Goal: Contribute content: Add original content to the website for others to see

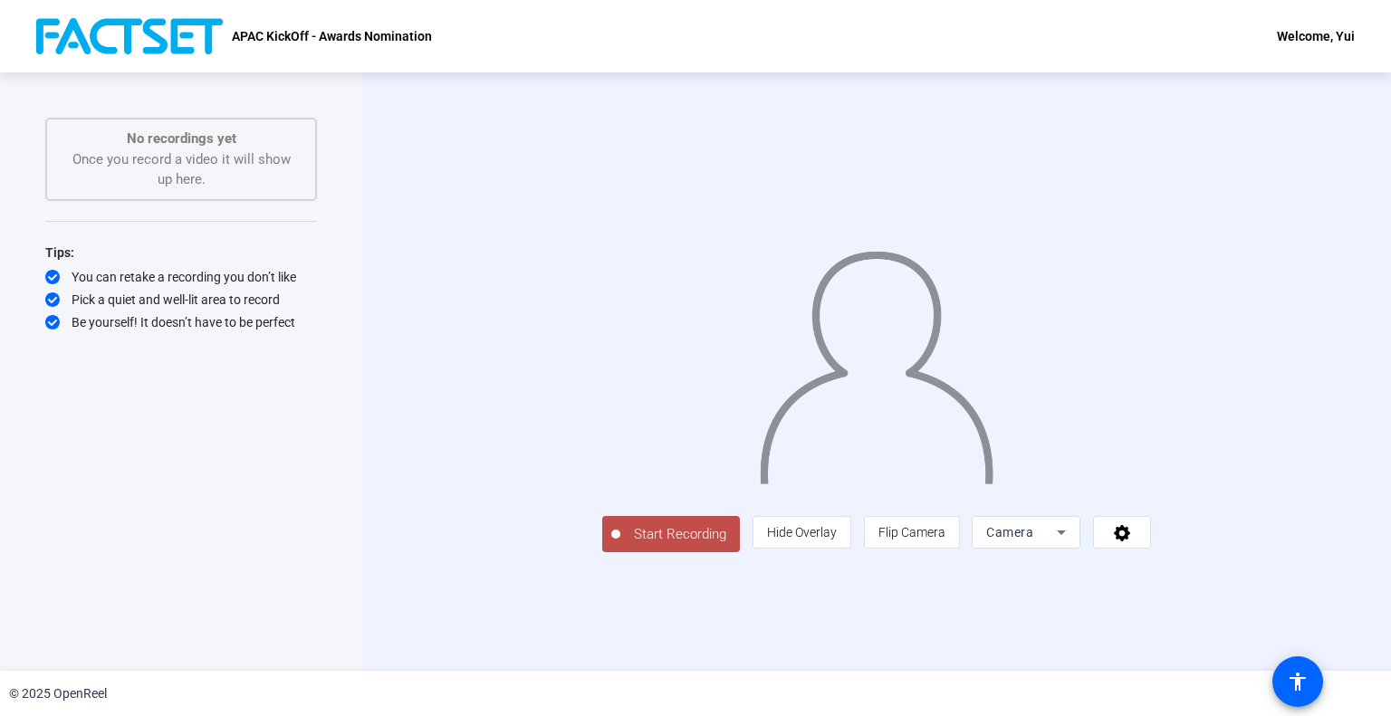
click at [1072, 543] on icon at bounding box center [1061, 533] width 22 height 22
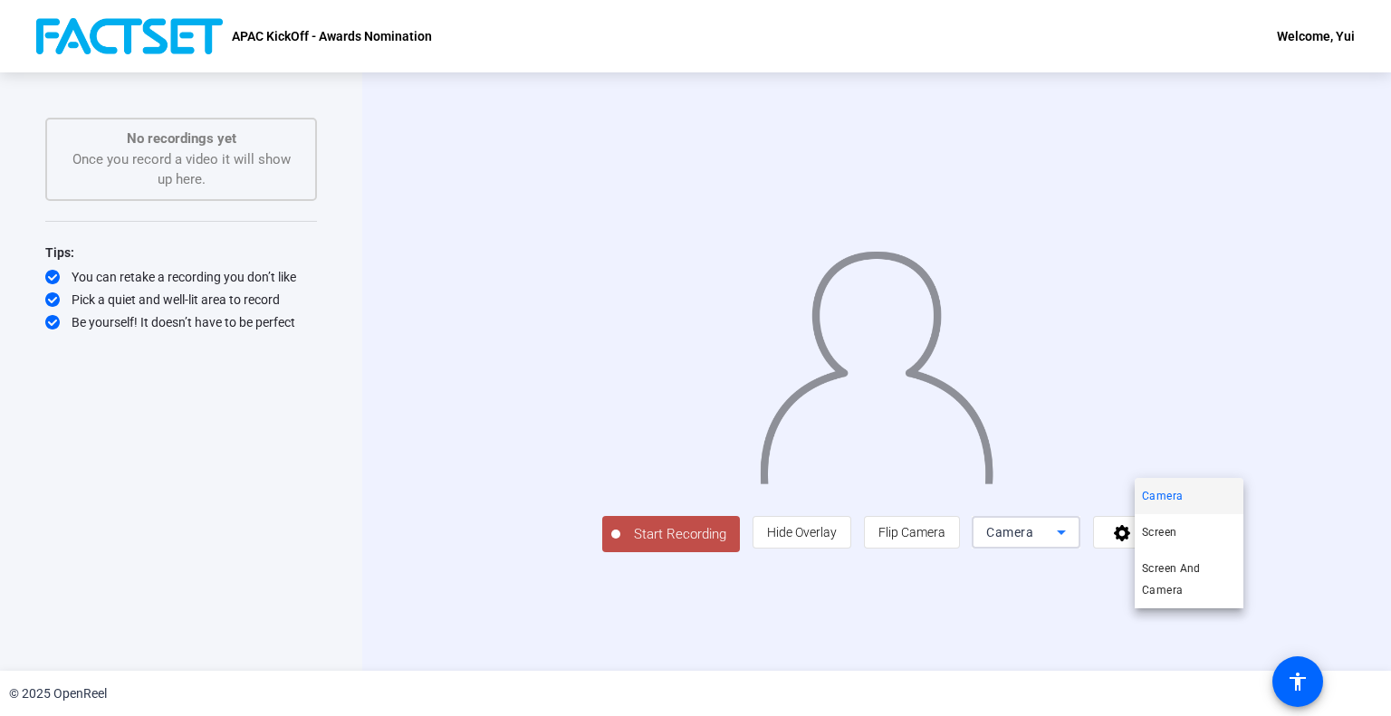
click at [1279, 616] on div at bounding box center [695, 358] width 1391 height 716
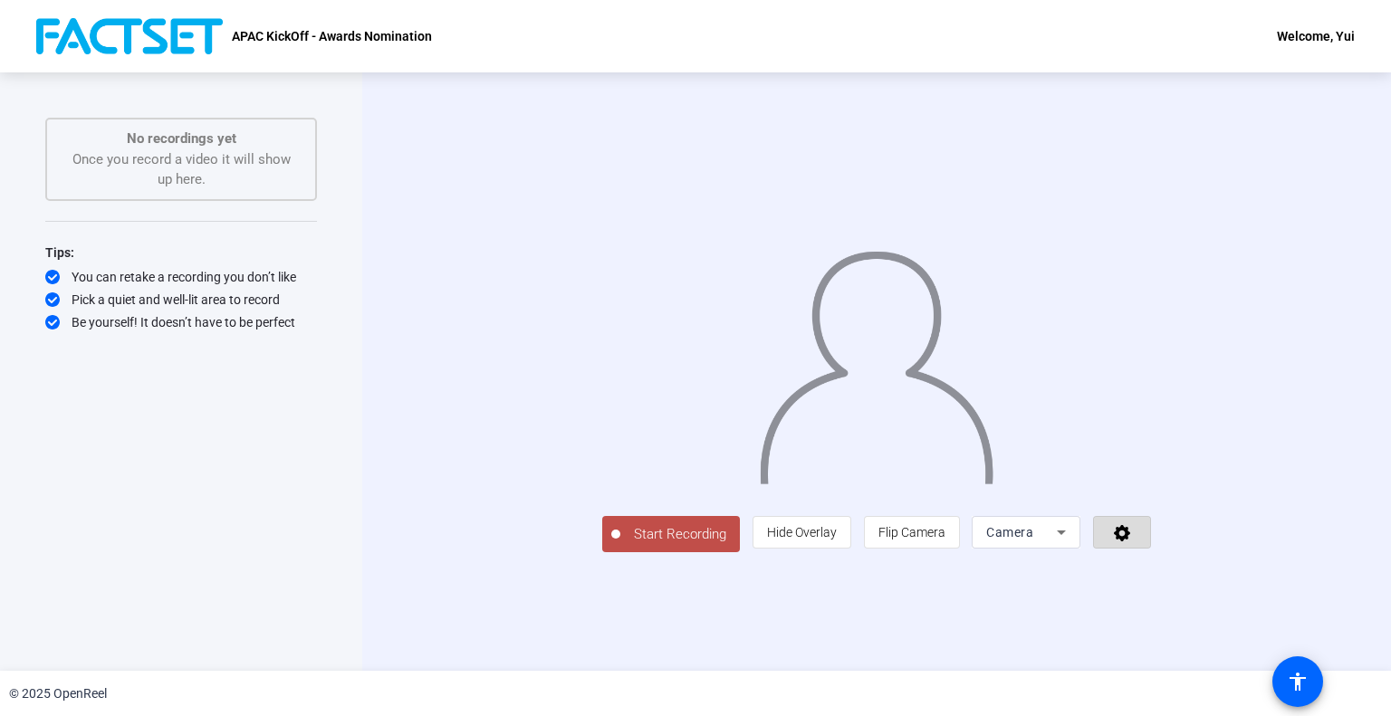
click at [1133, 541] on icon at bounding box center [1122, 532] width 21 height 18
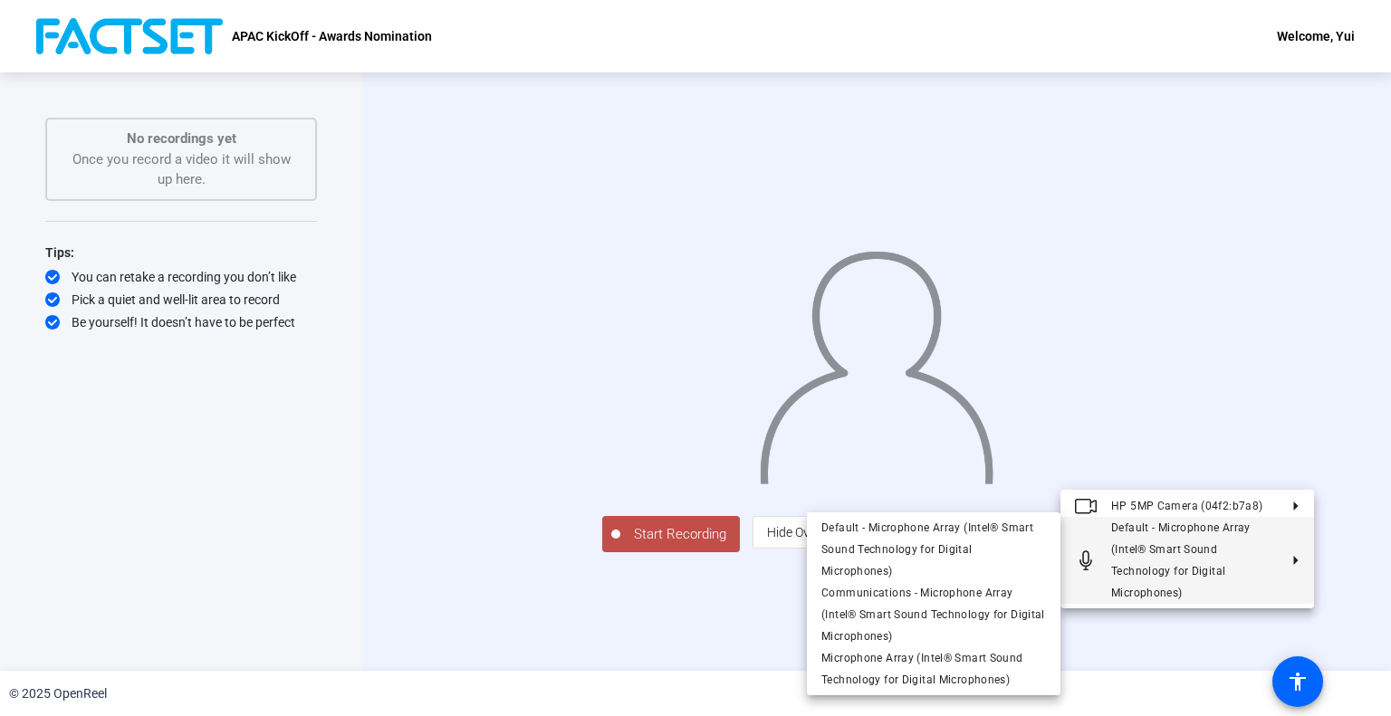
click at [1117, 666] on div at bounding box center [695, 358] width 1391 height 716
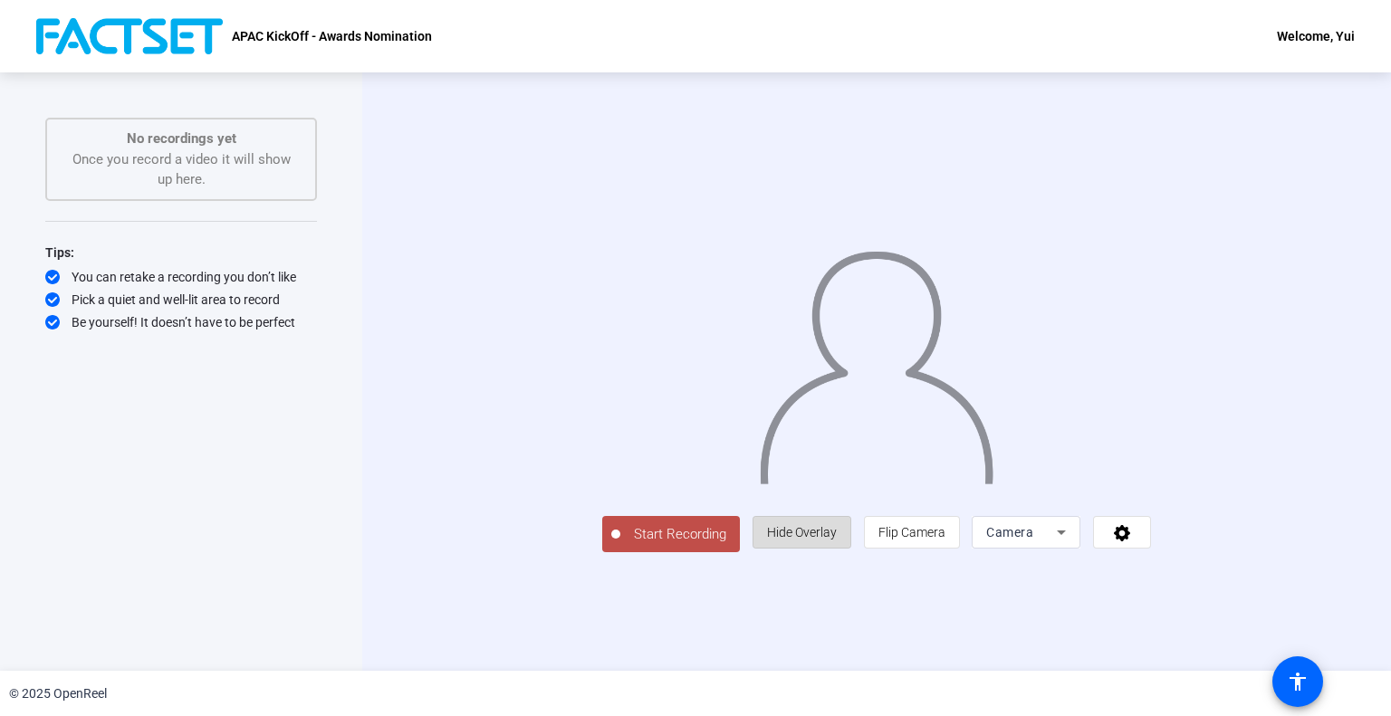
click at [837, 540] on span "Hide Overlay" at bounding box center [802, 532] width 70 height 14
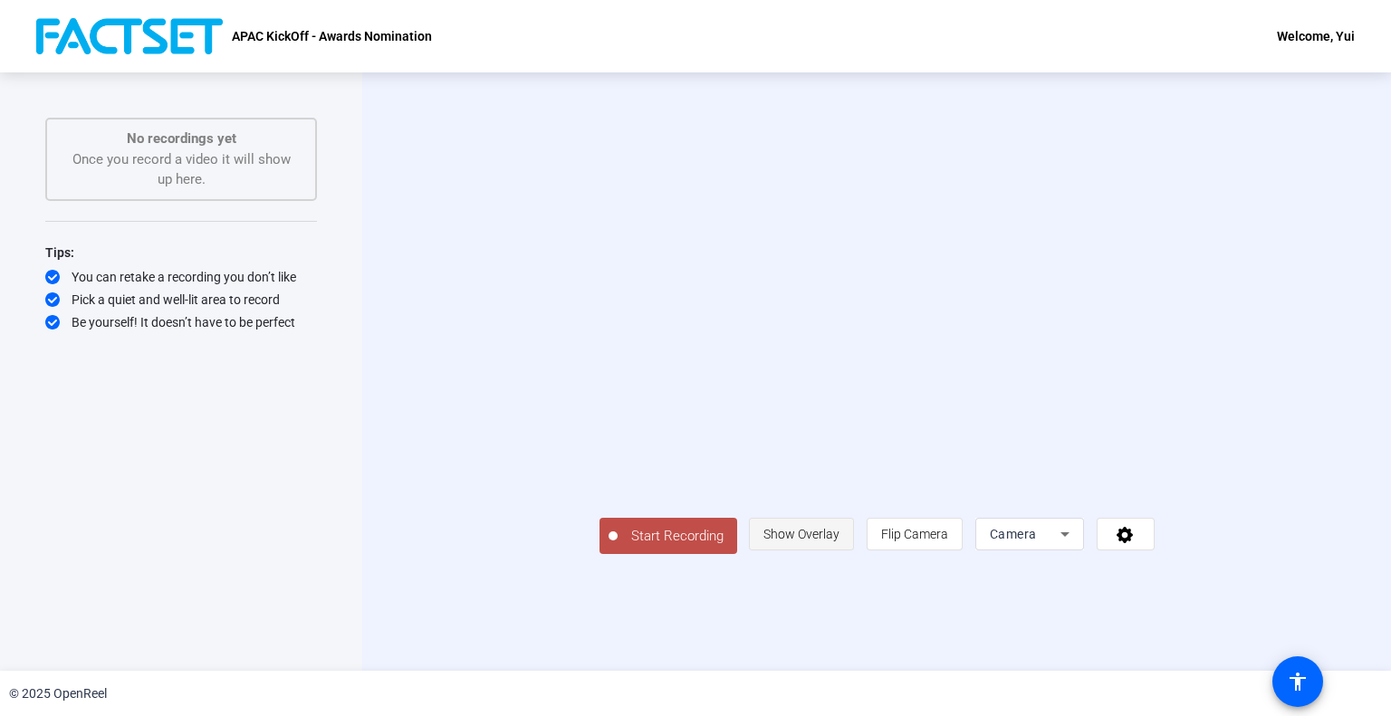
click at [839, 541] on span "Show Overlay" at bounding box center [801, 534] width 76 height 14
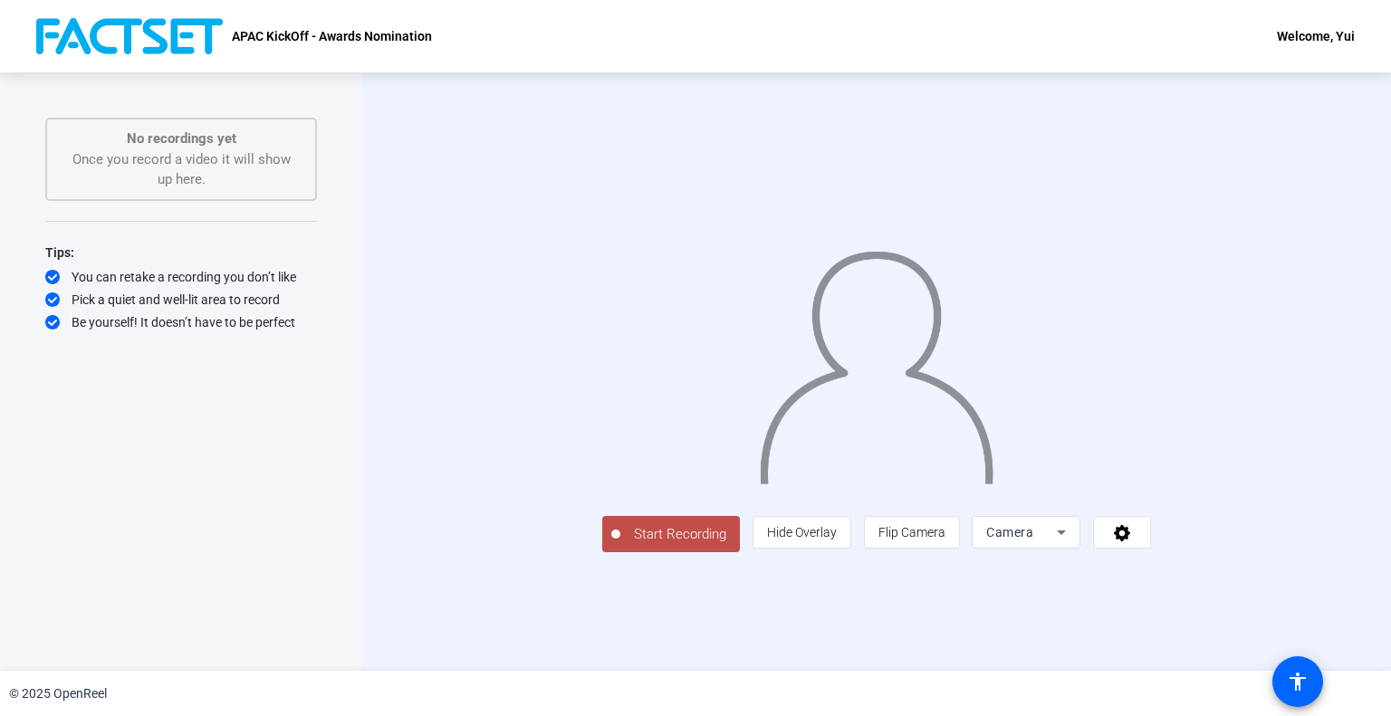
click at [684, 553] on div "Start Recording person Hide Overlay flip Flip Camera Camera" at bounding box center [876, 533] width 549 height 40
click at [664, 318] on div at bounding box center [876, 345] width 549 height 309
click at [0, 217] on div "Start Recording No recordings yet Once you record a video it will show up here.…" at bounding box center [181, 371] width 362 height 599
click at [714, 17] on div "APAC KickOff - Awards Nomination Welcome, Yui" at bounding box center [695, 36] width 1391 height 72
click at [273, 283] on div "You can retake a recording you don’t like" at bounding box center [181, 277] width 272 height 18
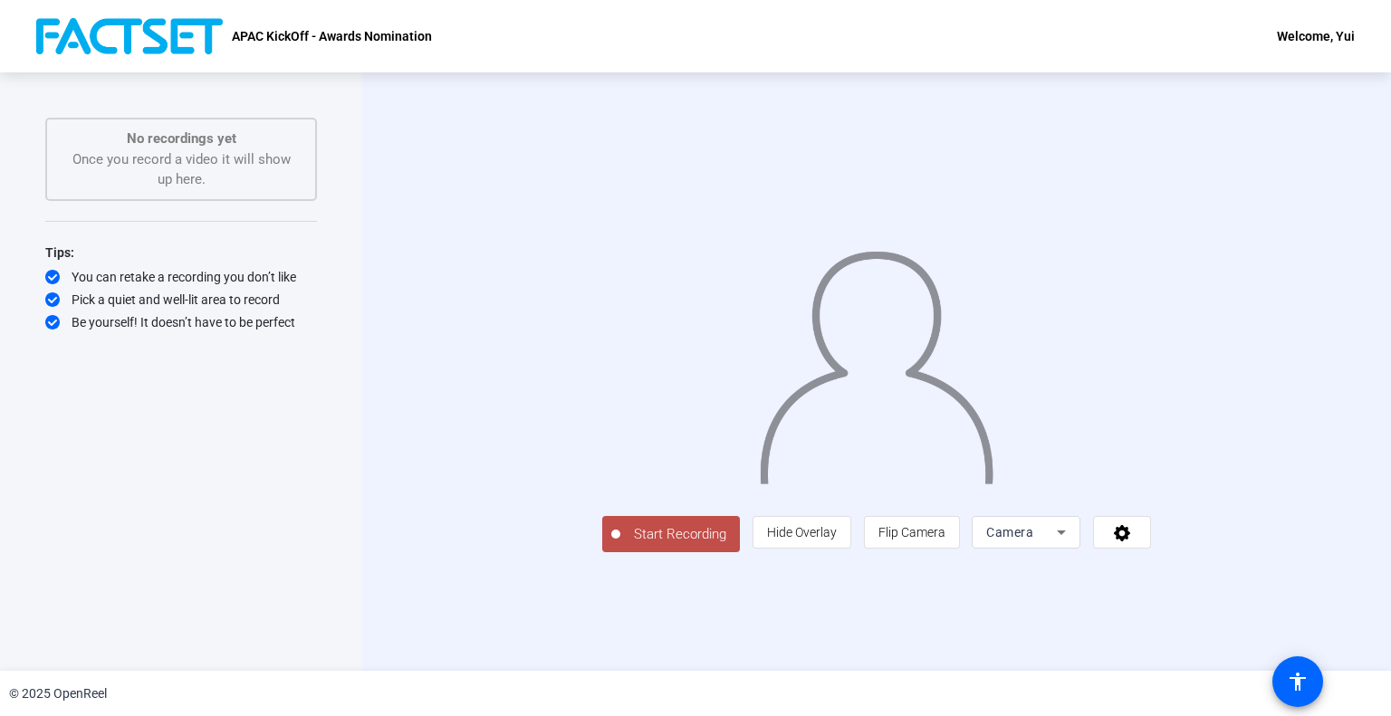
click at [347, 315] on div "Start Recording No recordings yet Once you record a video it will show up here.…" at bounding box center [181, 371] width 362 height 599
click at [1133, 541] on icon at bounding box center [1122, 532] width 21 height 18
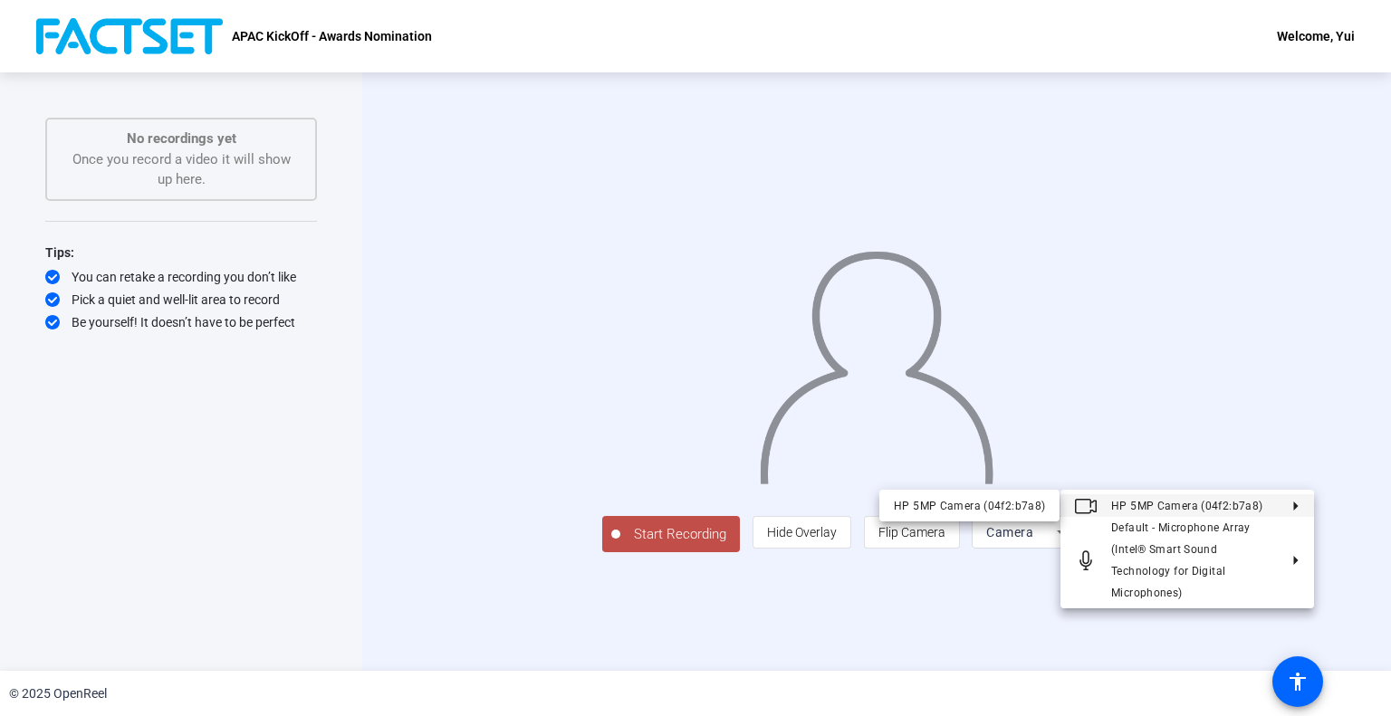
click at [1341, 436] on div at bounding box center [695, 358] width 1391 height 716
